Goal: Task Accomplishment & Management: Manage account settings

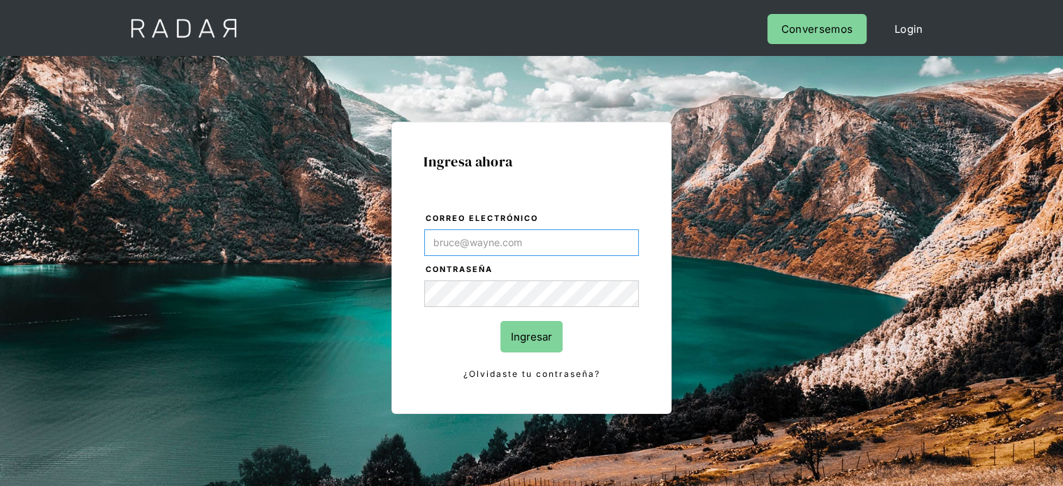
click at [450, 236] on input "Correo electrónico" at bounding box center [531, 242] width 215 height 27
type input "[EMAIL_ADDRESS][DOMAIN_NAME]"
click at [526, 347] on input "Ingresar" at bounding box center [531, 336] width 62 height 31
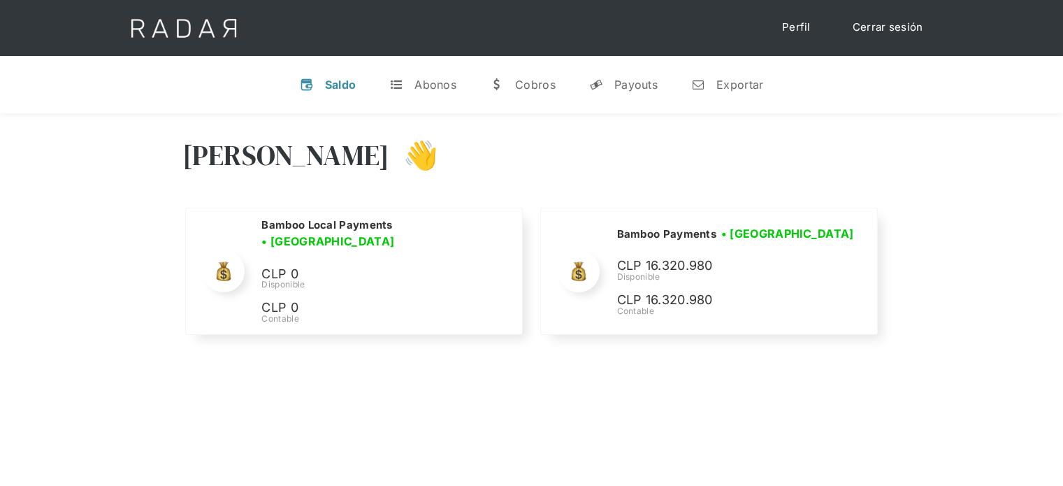
click at [795, 171] on div "[PERSON_NAME] 👋" at bounding box center [531, 166] width 699 height 84
